Goal: Task Accomplishment & Management: Use online tool/utility

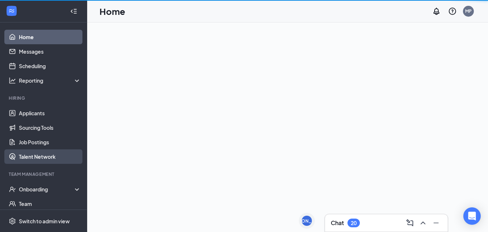
scroll to position [28, 0]
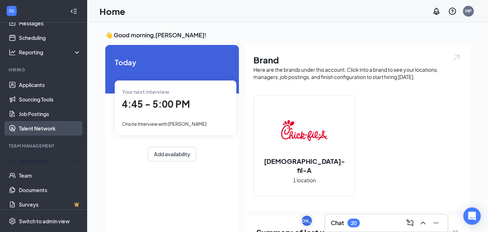
click at [42, 163] on div "Onboarding" at bounding box center [47, 161] width 56 height 7
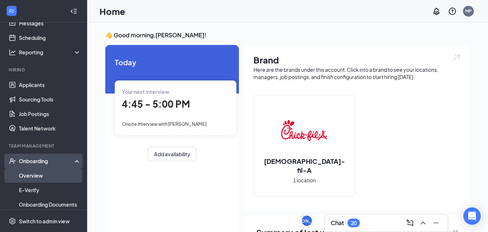
click at [37, 175] on link "Overview" at bounding box center [50, 176] width 62 height 15
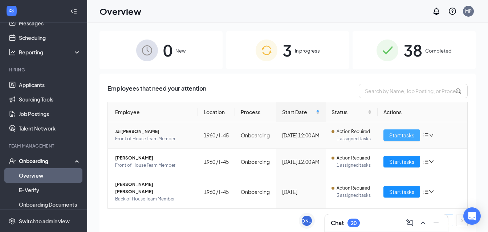
click at [398, 136] on span "Start tasks" at bounding box center [401, 135] width 25 height 8
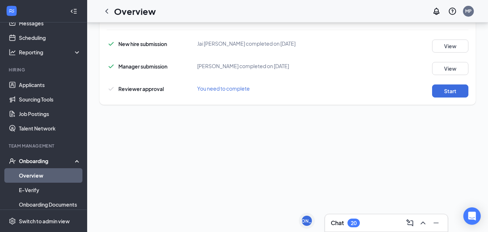
scroll to position [145, 0]
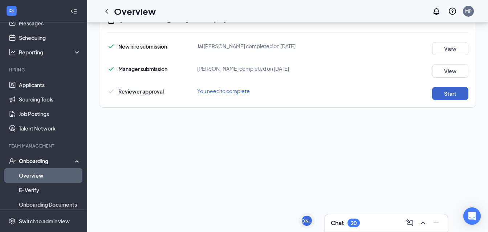
click at [439, 97] on button "Start" at bounding box center [450, 93] width 36 height 13
